Goal: Find specific page/section

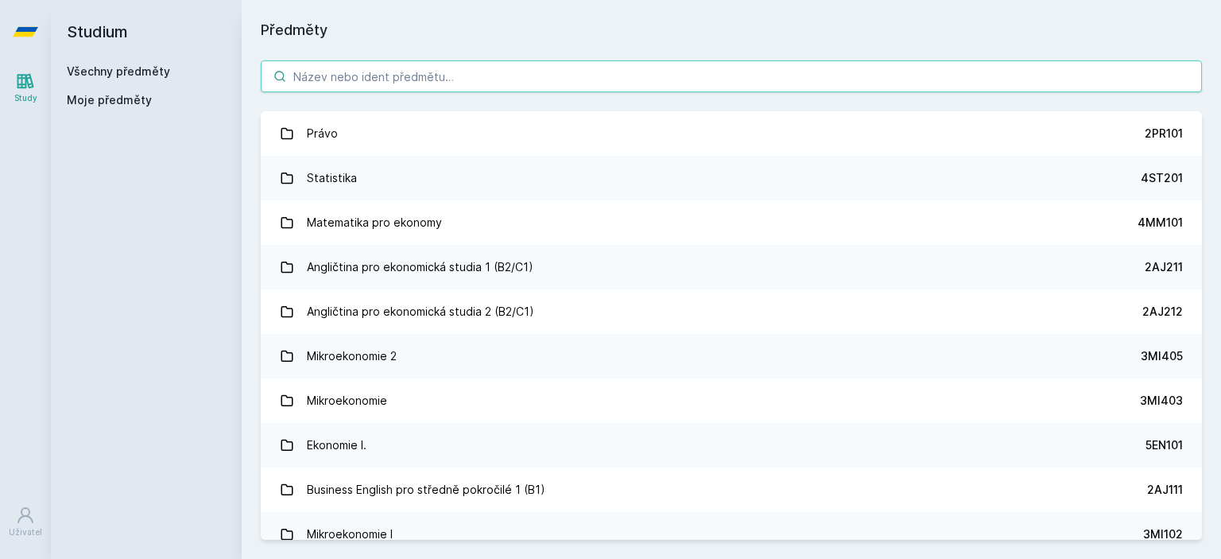
click at [385, 65] on input "search" at bounding box center [731, 76] width 941 height 32
paste input "1FIB_6"
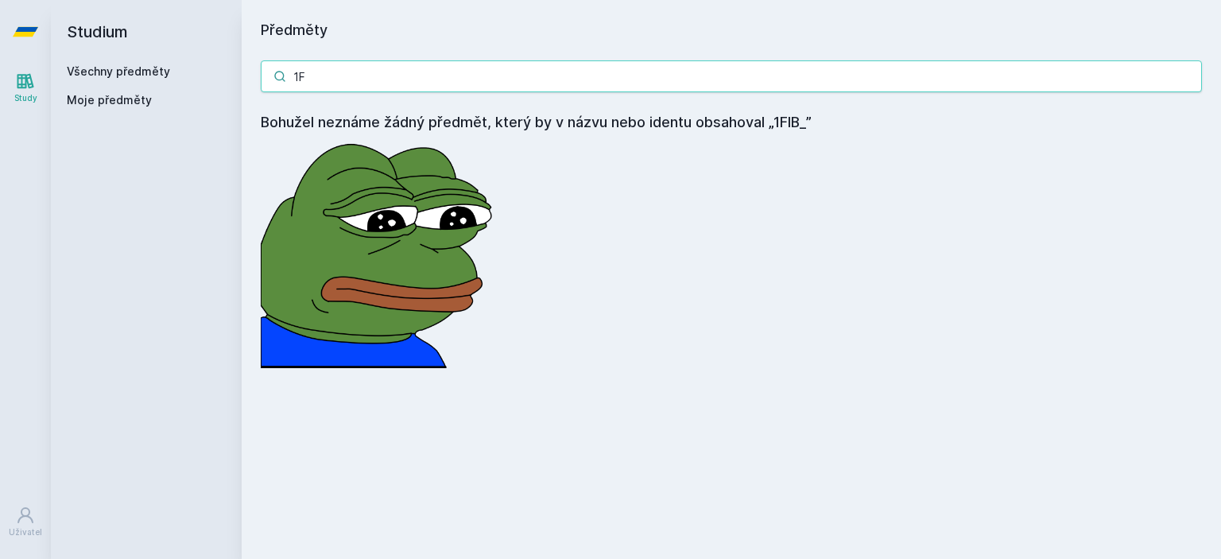
type input "1"
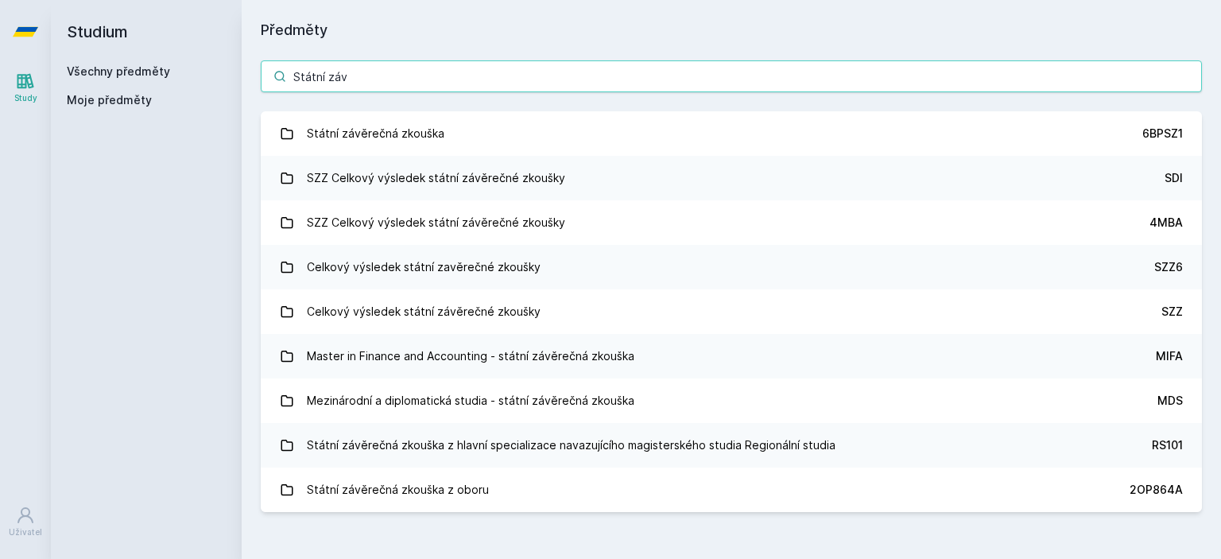
type input "Státní záv"
click at [447, 141] on link "Státní závěrečná zkouška 6BPSZ1" at bounding box center [731, 133] width 941 height 45
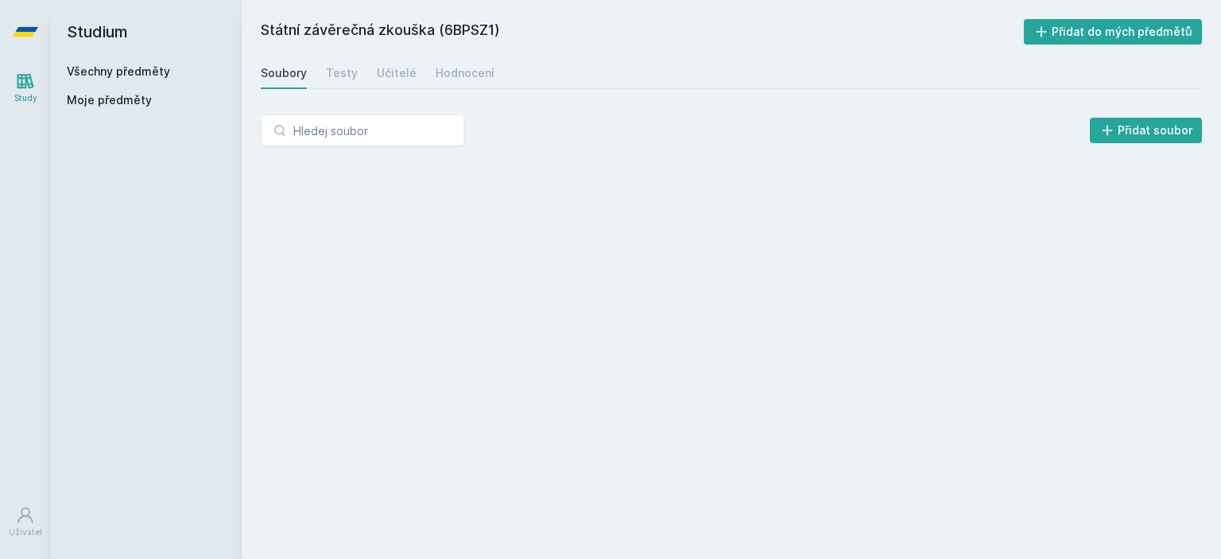
click at [556, 70] on div "Soubory Testy Učitelé Hodnocení" at bounding box center [731, 73] width 941 height 32
click at [480, 73] on div "Hodnocení" at bounding box center [465, 73] width 59 height 16
